Goal: Communication & Community: Answer question/provide support

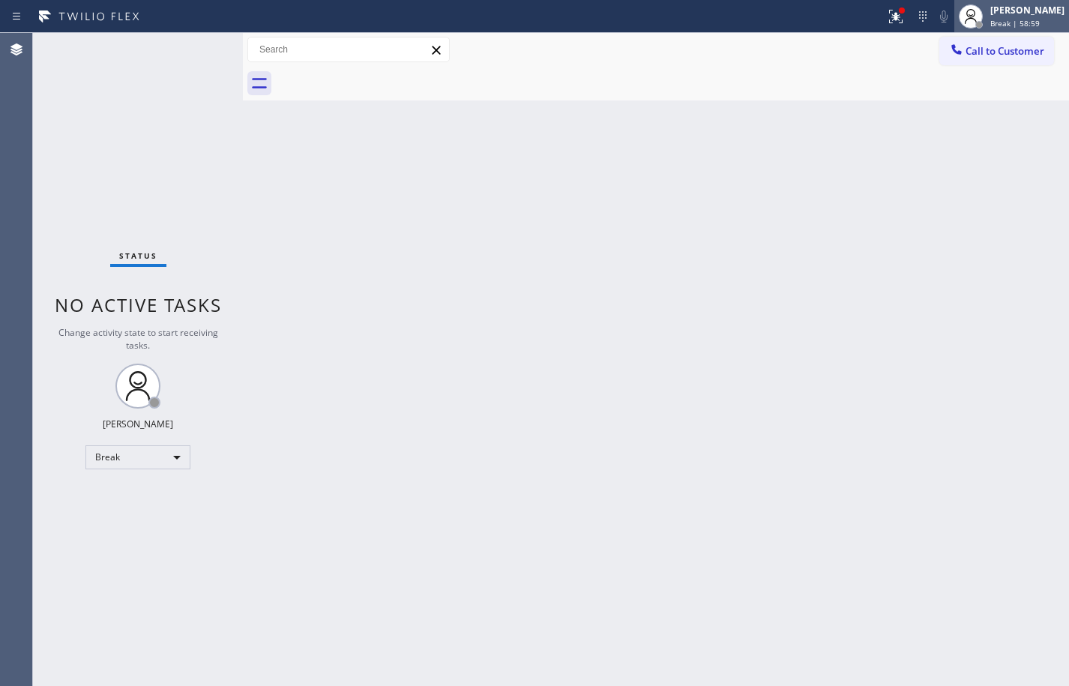
click at [1010, 22] on span "Break | 58:59" at bounding box center [1014, 23] width 49 height 10
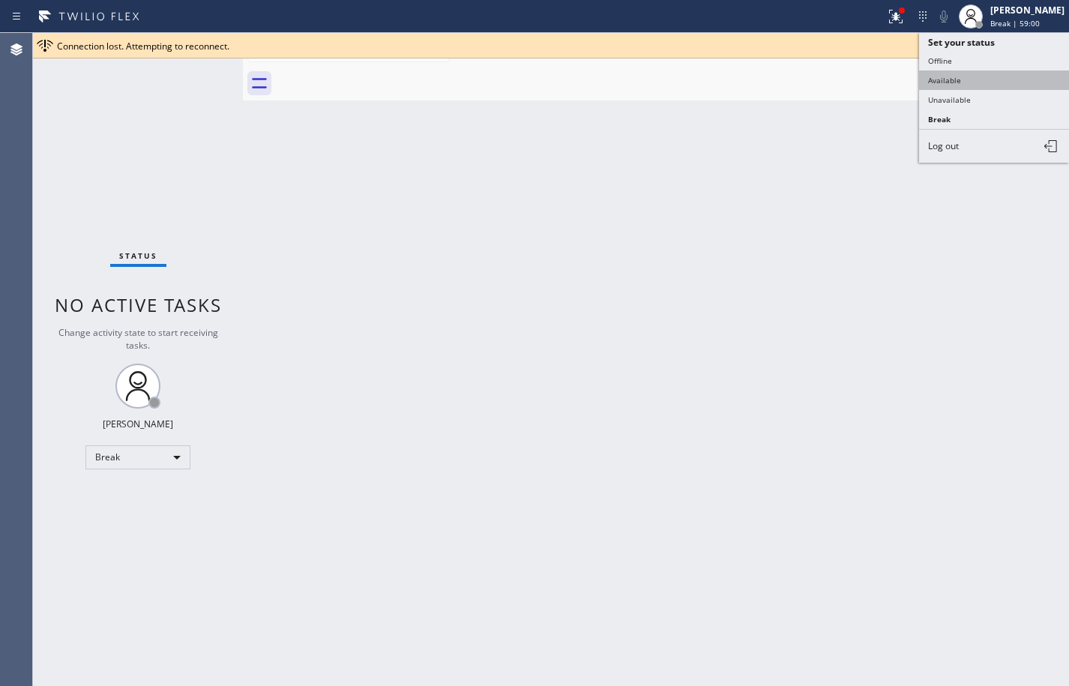
click at [1030, 78] on button "Available" at bounding box center [994, 79] width 150 height 19
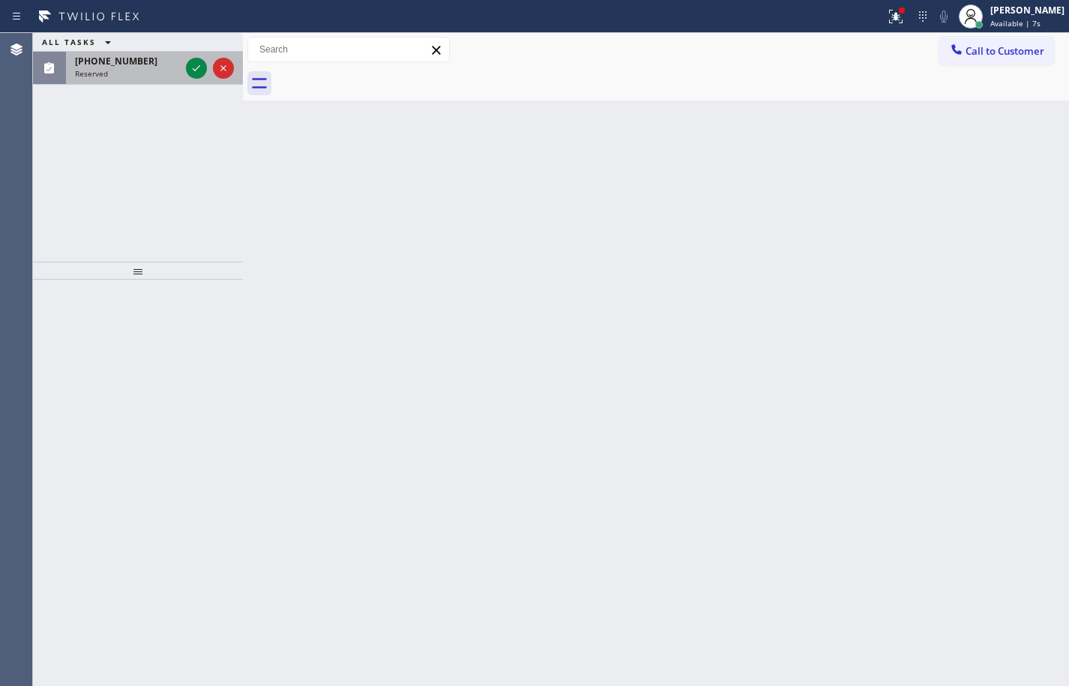
click at [144, 63] on div "[PHONE_NUMBER]" at bounding box center [127, 61] width 105 height 13
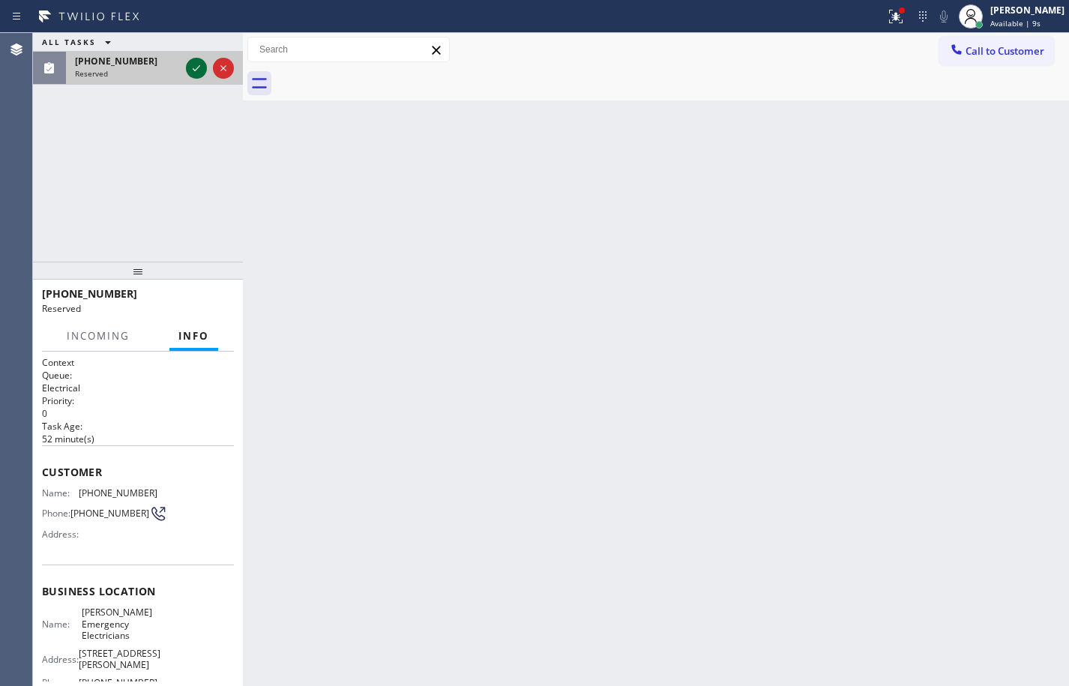
click at [197, 65] on icon at bounding box center [196, 68] width 18 height 18
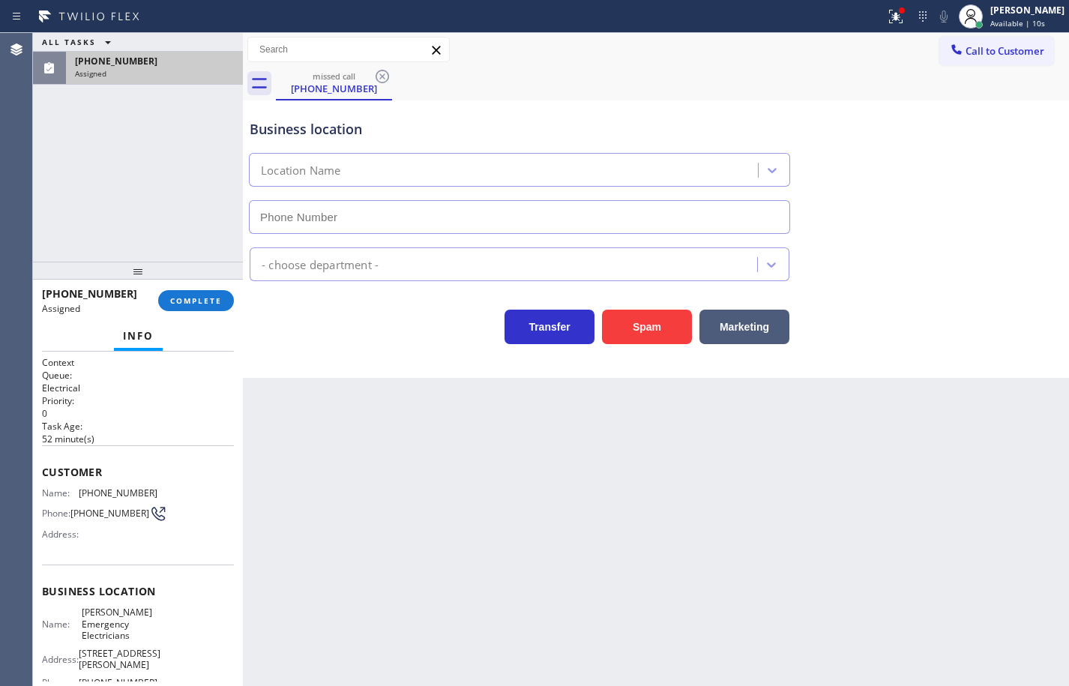
type input "[PHONE_NUMBER]"
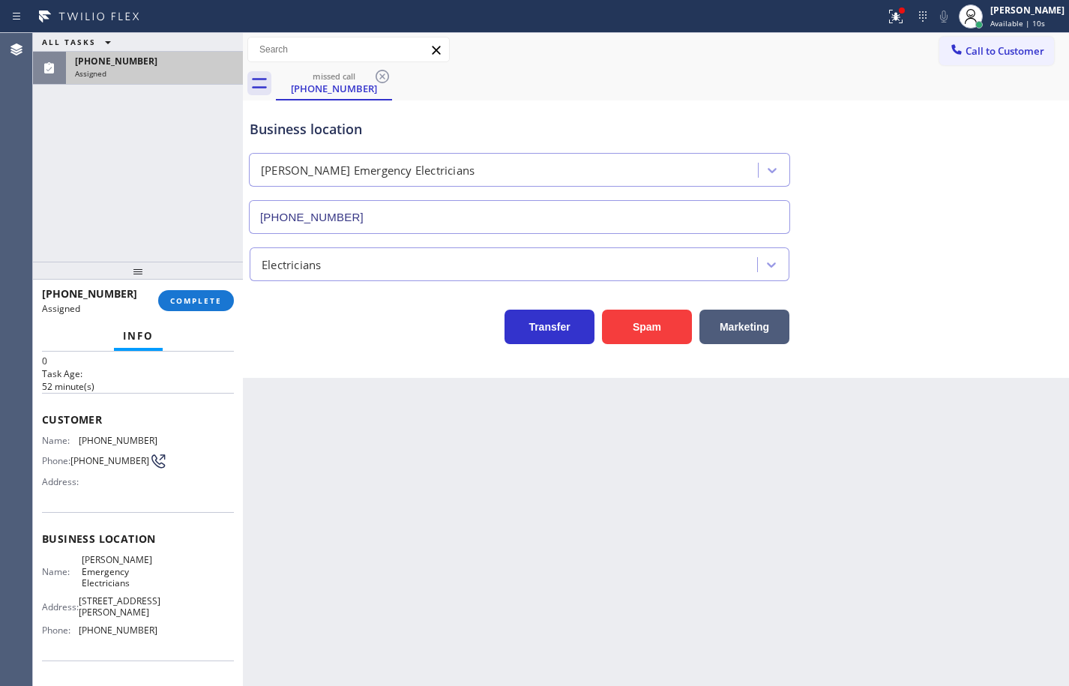
scroll to position [75, 0]
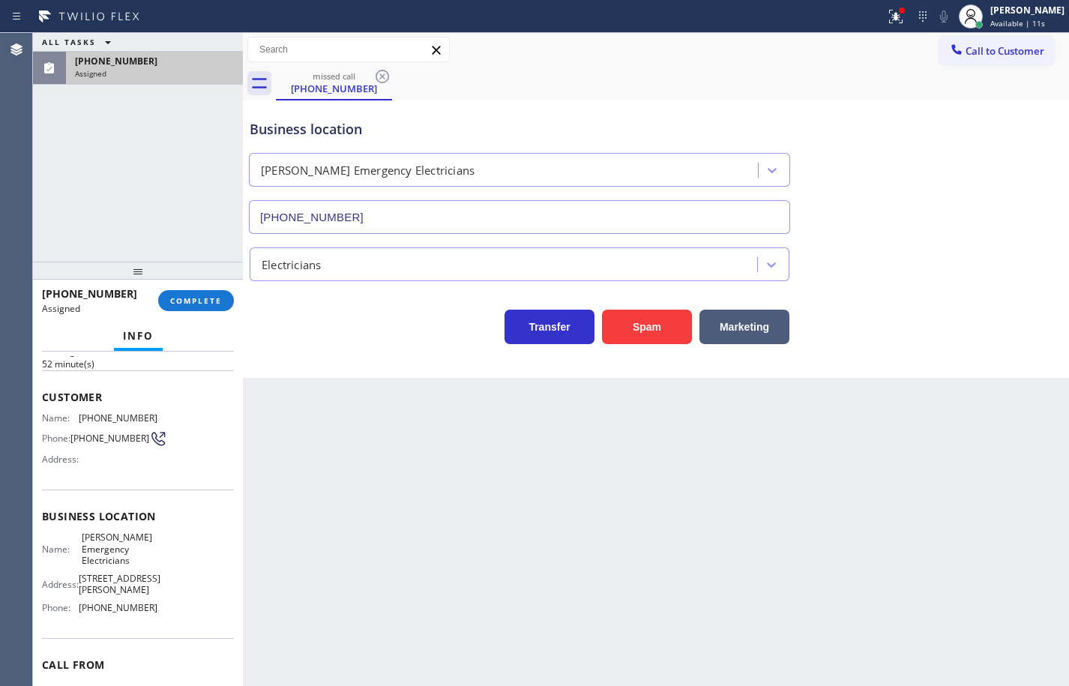
click at [146, 603] on span "[PHONE_NUMBER]" at bounding box center [118, 607] width 79 height 11
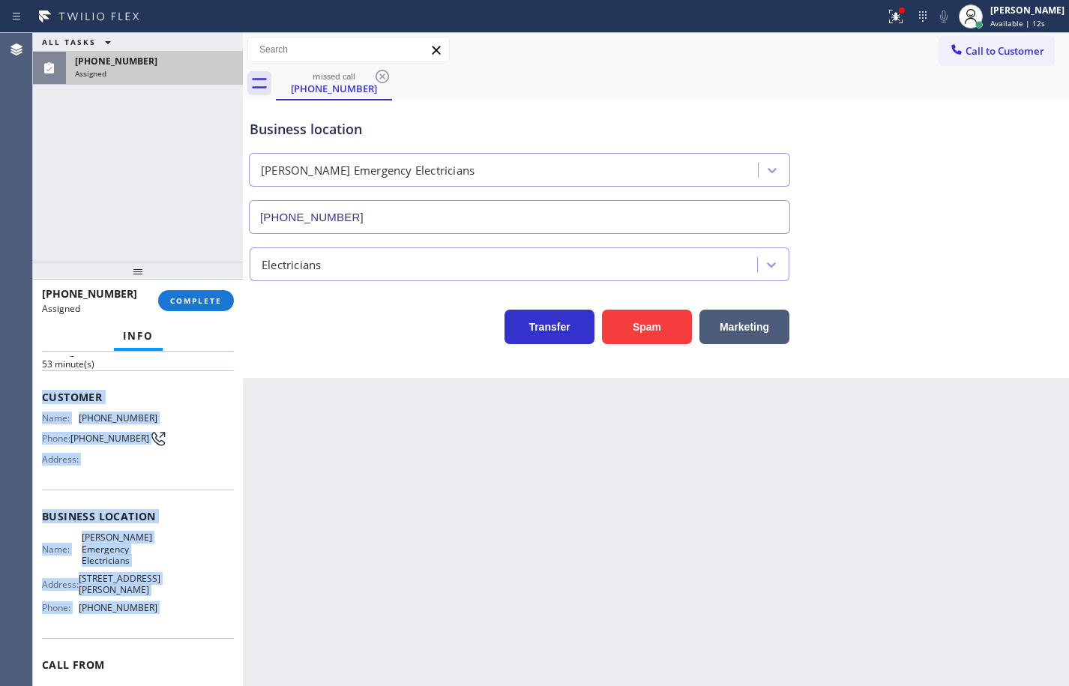
drag, startPoint x: 146, startPoint y: 603, endPoint x: 39, endPoint y: 403, distance: 227.0
click at [39, 403] on div "Context Queue: Electrical Priority: 0 Task Age: [DEMOGRAPHIC_DATA] minute(s) Cu…" at bounding box center [138, 518] width 210 height 334
copy div "Customer Name: [PHONE_NUMBER] Phone: [PHONE_NUMBER] Address: Business location …"
drag, startPoint x: 231, startPoint y: 301, endPoint x: 232, endPoint y: 292, distance: 9.8
click at [231, 309] on div "[PHONE_NUMBER] Assigned COMPLETE" at bounding box center [138, 300] width 192 height 39
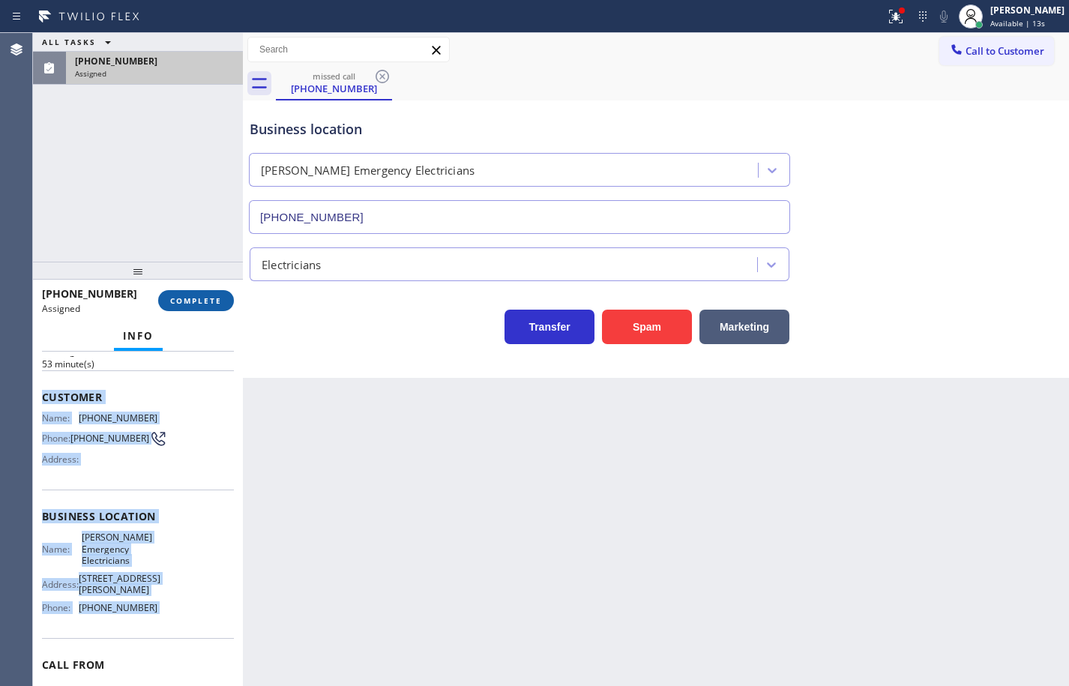
click at [225, 298] on button "COMPLETE" at bounding box center [196, 300] width 76 height 21
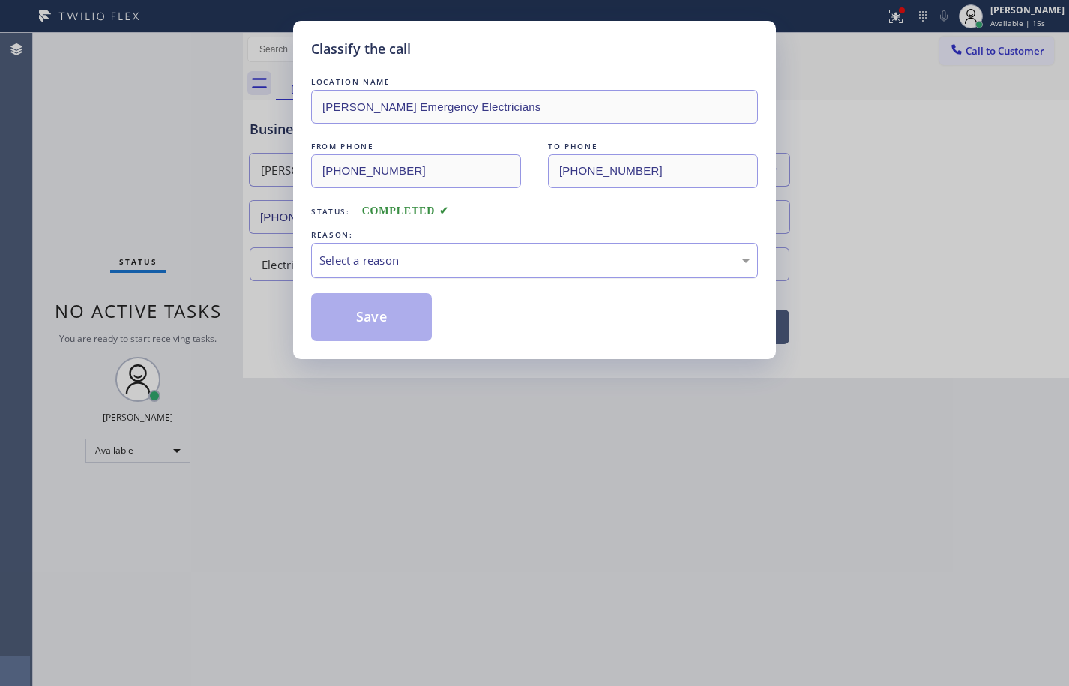
click at [353, 254] on div "Select a reason" at bounding box center [534, 260] width 430 height 17
click at [394, 327] on button "Save" at bounding box center [371, 317] width 121 height 48
